Goal: Task Accomplishment & Management: Use online tool/utility

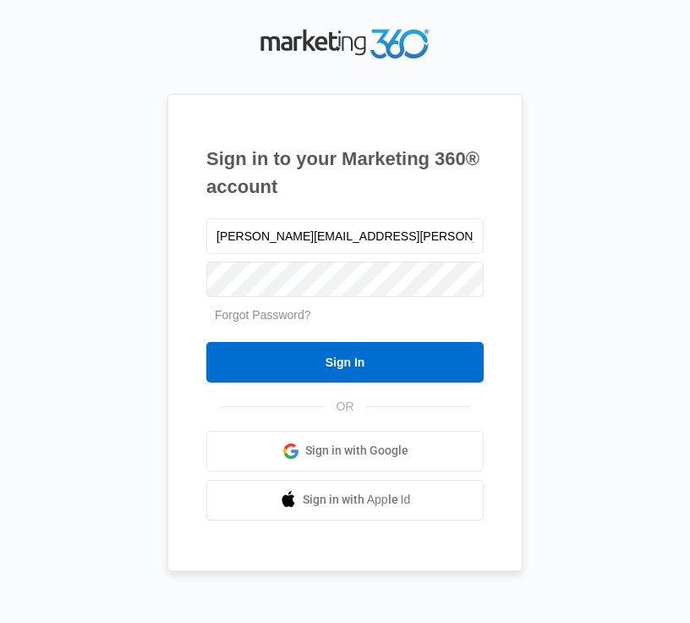
type input "joseph.mason@madwire.com"
click at [206, 342] on input "Sign In" at bounding box center [344, 362] width 277 height 41
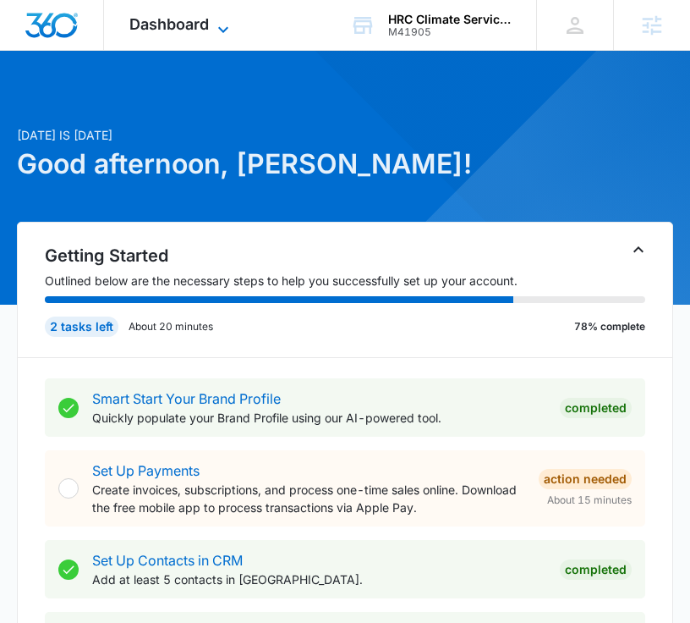
click at [221, 29] on icon at bounding box center [223, 29] width 10 height 6
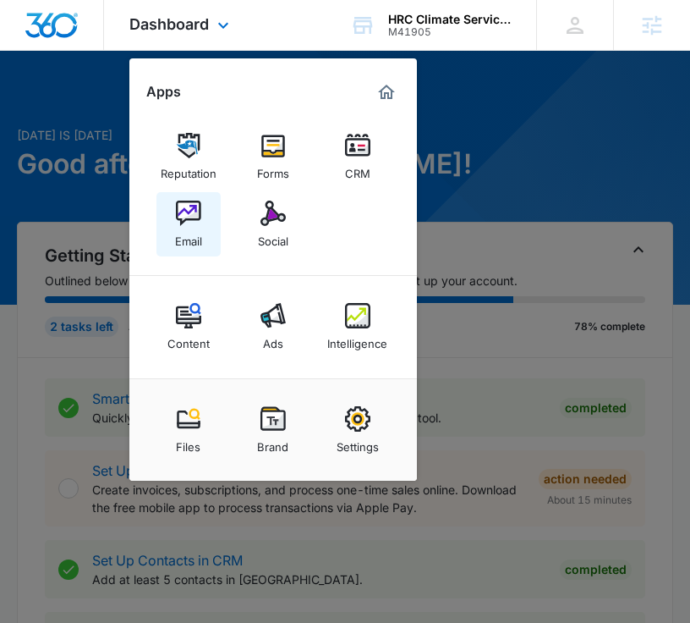
click at [191, 209] on img at bounding box center [188, 212] width 25 height 25
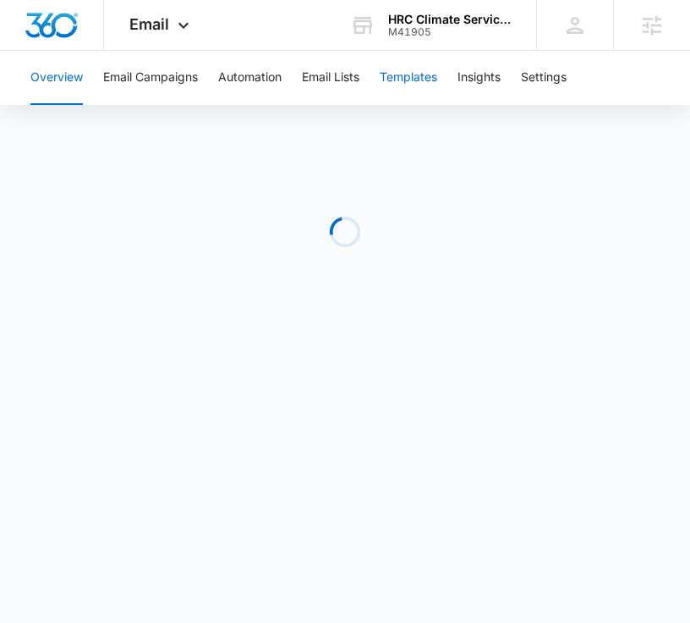
click at [412, 72] on button "Templates" at bounding box center [409, 78] width 58 height 54
